Goal: Browse casually

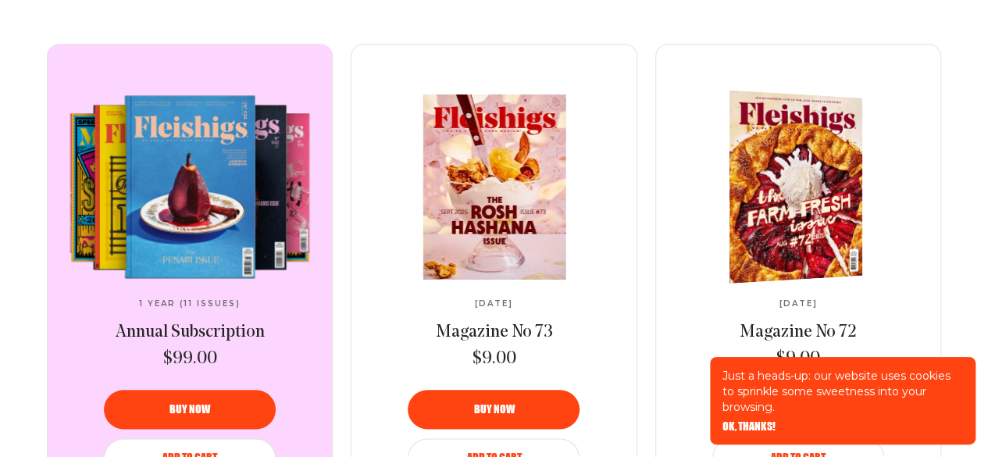
scroll to position [684, 0]
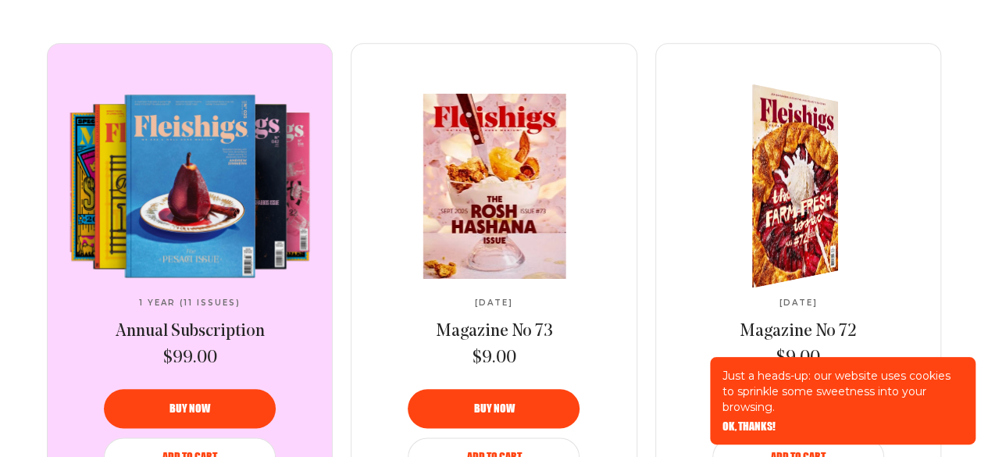
click at [792, 165] on img at bounding box center [786, 186] width 158 height 222
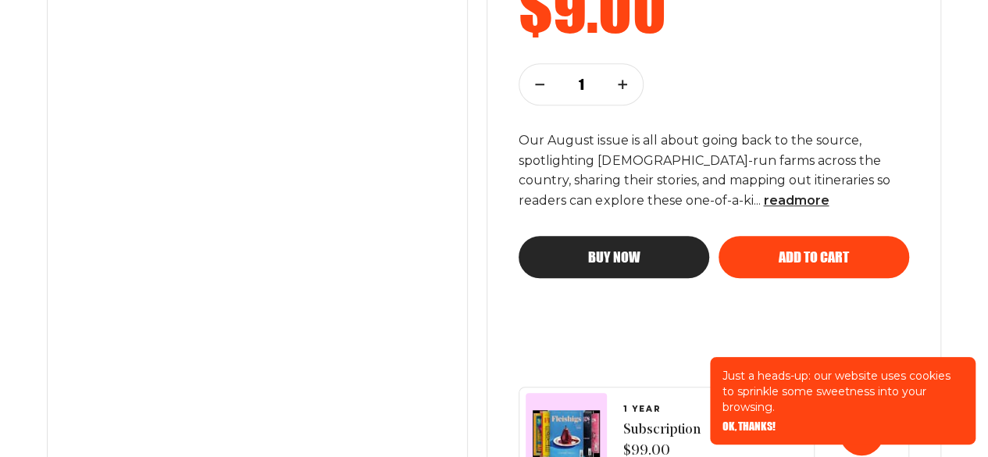
scroll to position [366, 0]
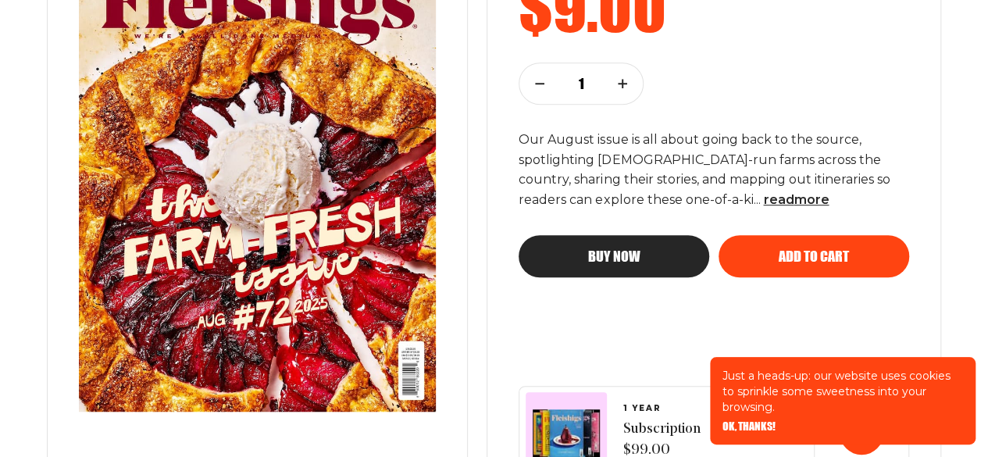
click at [281, 249] on img at bounding box center [257, 179] width 419 height 526
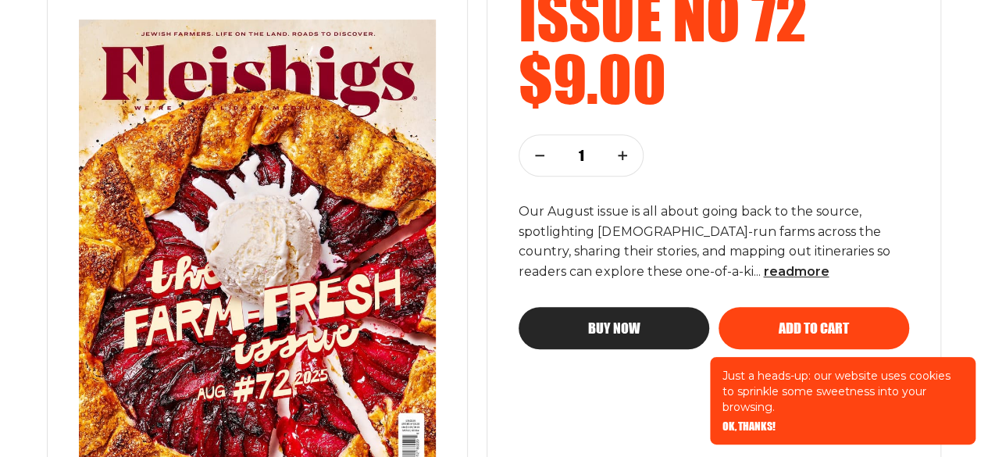
scroll to position [294, 0]
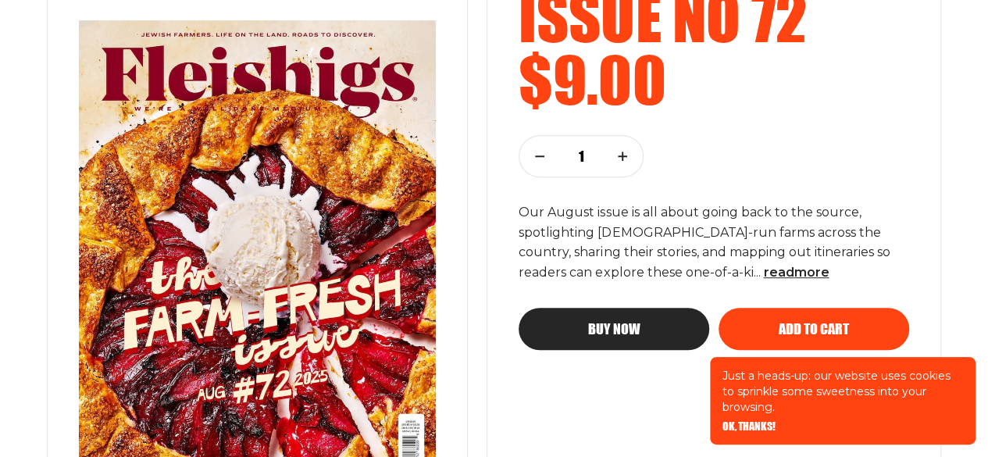
click at [738, 215] on p "Our August issue is all about going back to the source, spotlighting [DEMOGRAPH…" at bounding box center [714, 242] width 391 height 81
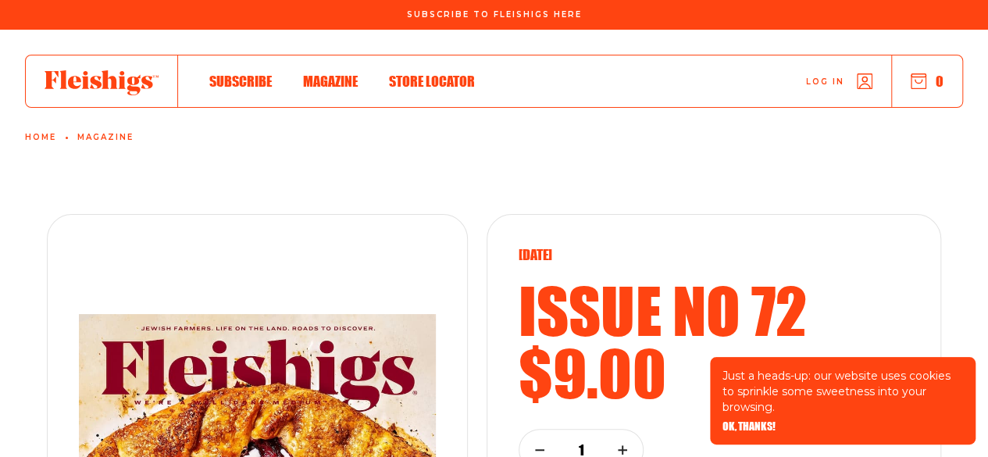
click at [344, 73] on span "Magazine" at bounding box center [330, 64] width 55 height 17
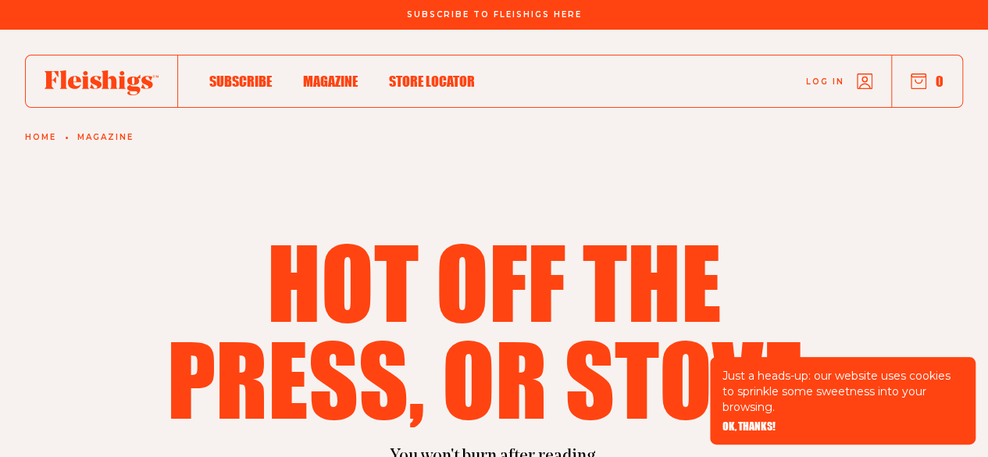
click at [102, 76] on icon at bounding box center [102, 82] width 114 height 25
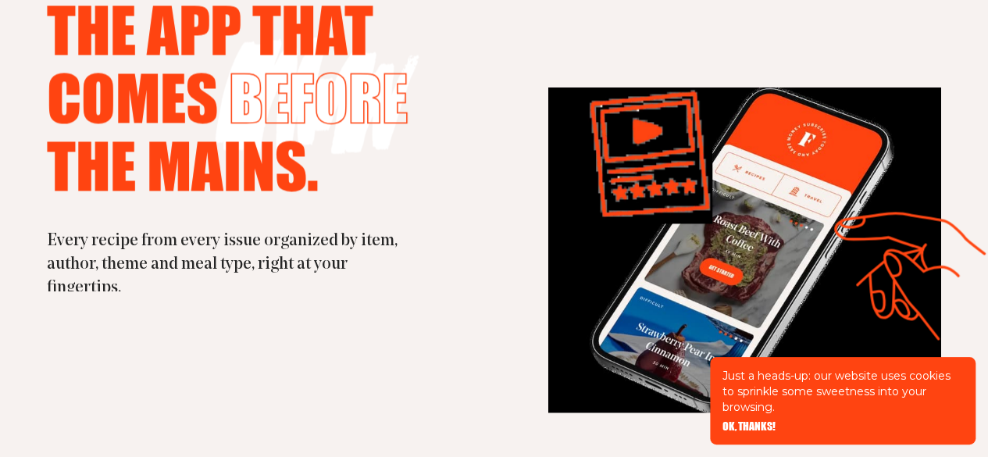
scroll to position [4079, 0]
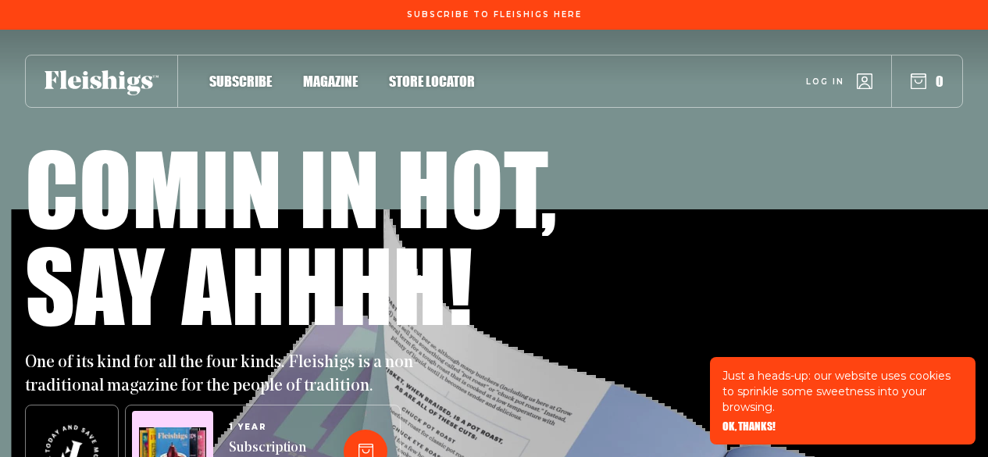
scroll to position [4079, 0]
